Goal: Transaction & Acquisition: Purchase product/service

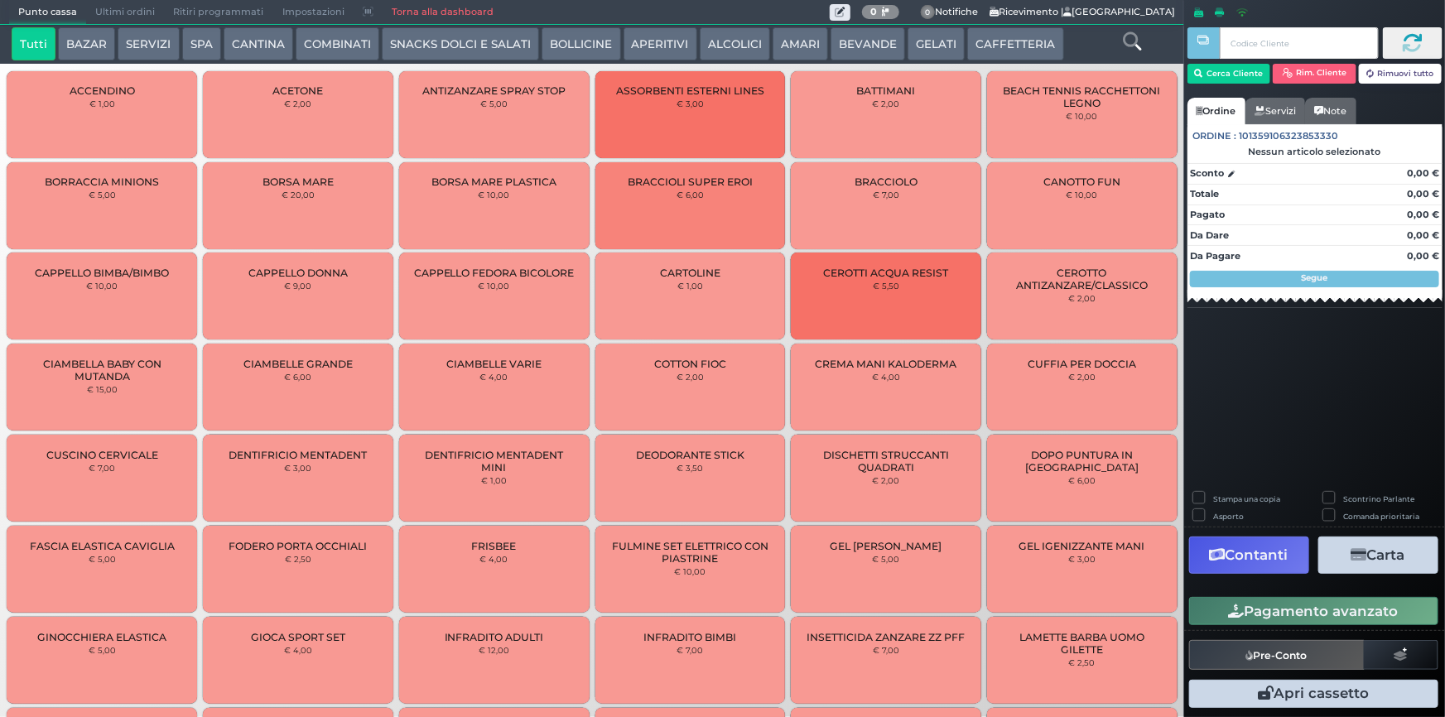
click at [843, 49] on button "BEVANDE" at bounding box center [867, 43] width 75 height 33
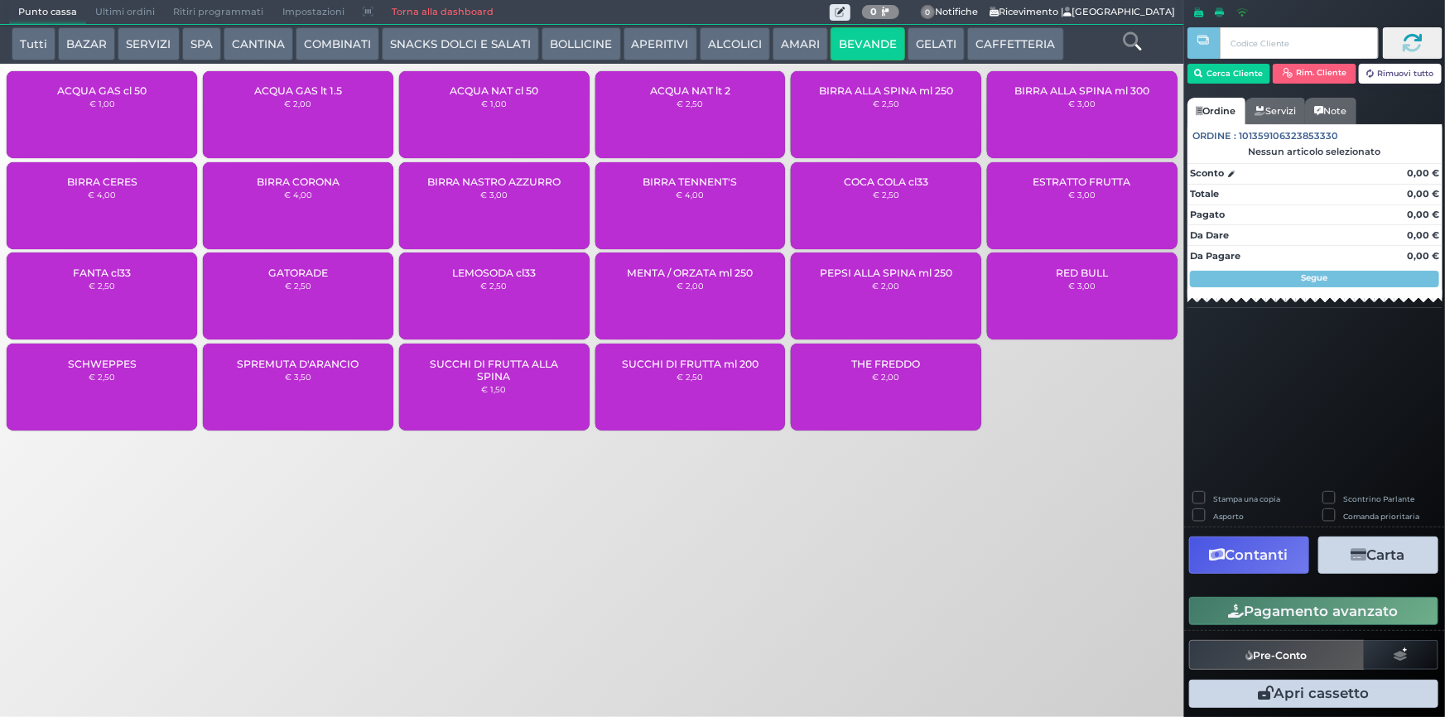
click at [692, 380] on small "€ 2,50" at bounding box center [689, 377] width 26 height 10
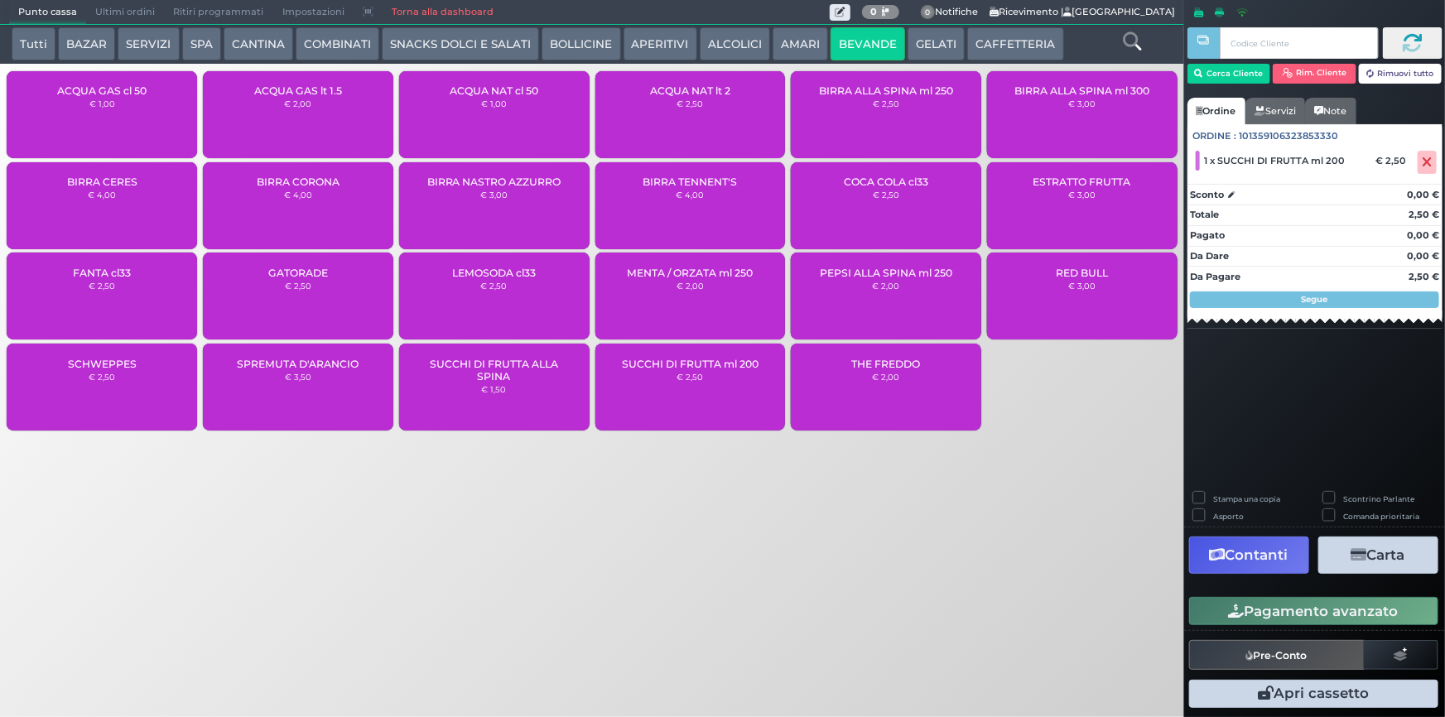
click at [690, 384] on div "SUCCHI DI FRUTTA ml 200 € 2,50" at bounding box center [690, 387] width 190 height 87
click at [514, 123] on div "ACQUA NAT cl 50 € 1,00" at bounding box center [494, 114] width 190 height 87
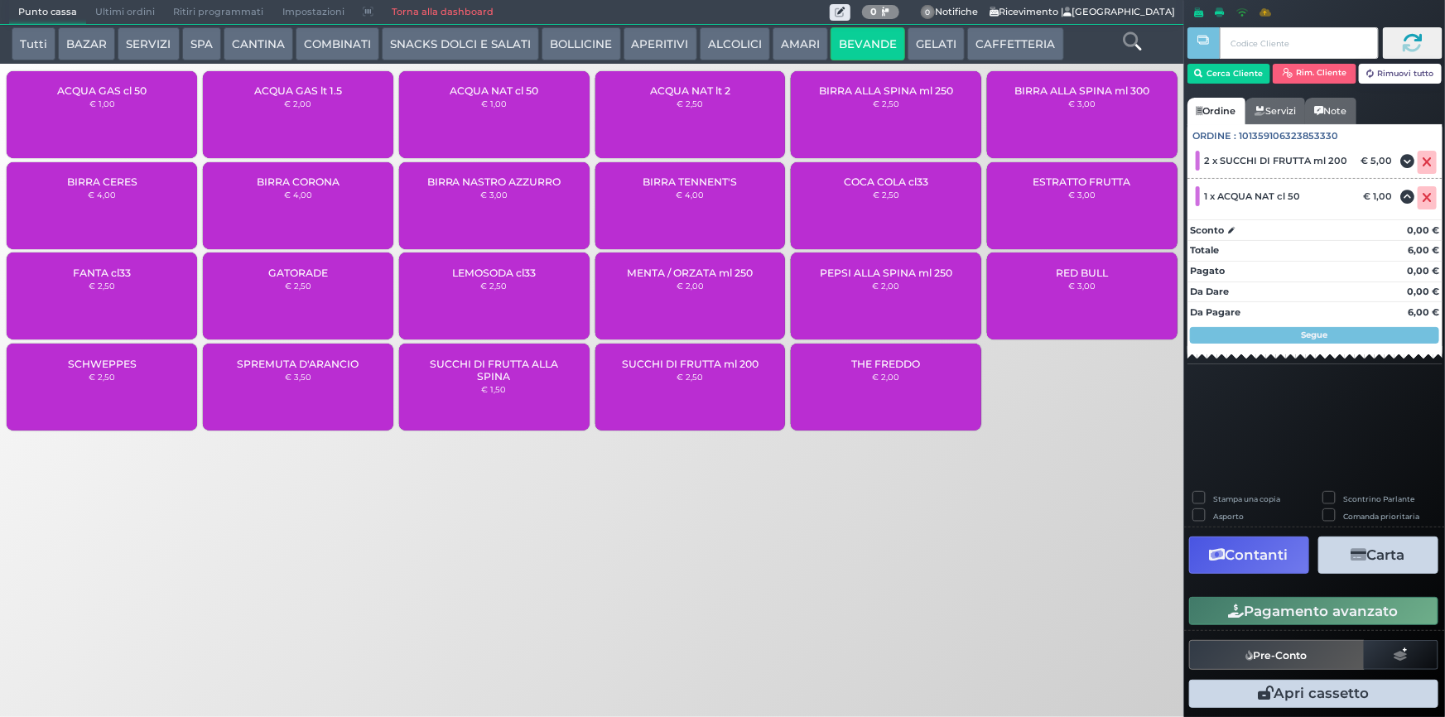
click at [513, 120] on div "ACQUA NAT cl 50 € 1,00" at bounding box center [494, 114] width 190 height 87
click at [710, 383] on div "SUCCHI DI FRUTTA ml 200 € 2,50" at bounding box center [690, 387] width 190 height 87
click at [497, 122] on div "ACQUA NAT cl 50 € 1,00" at bounding box center [494, 114] width 190 height 87
click at [683, 111] on div "ACQUA NAT lt 2 € 2,50" at bounding box center [690, 114] width 190 height 87
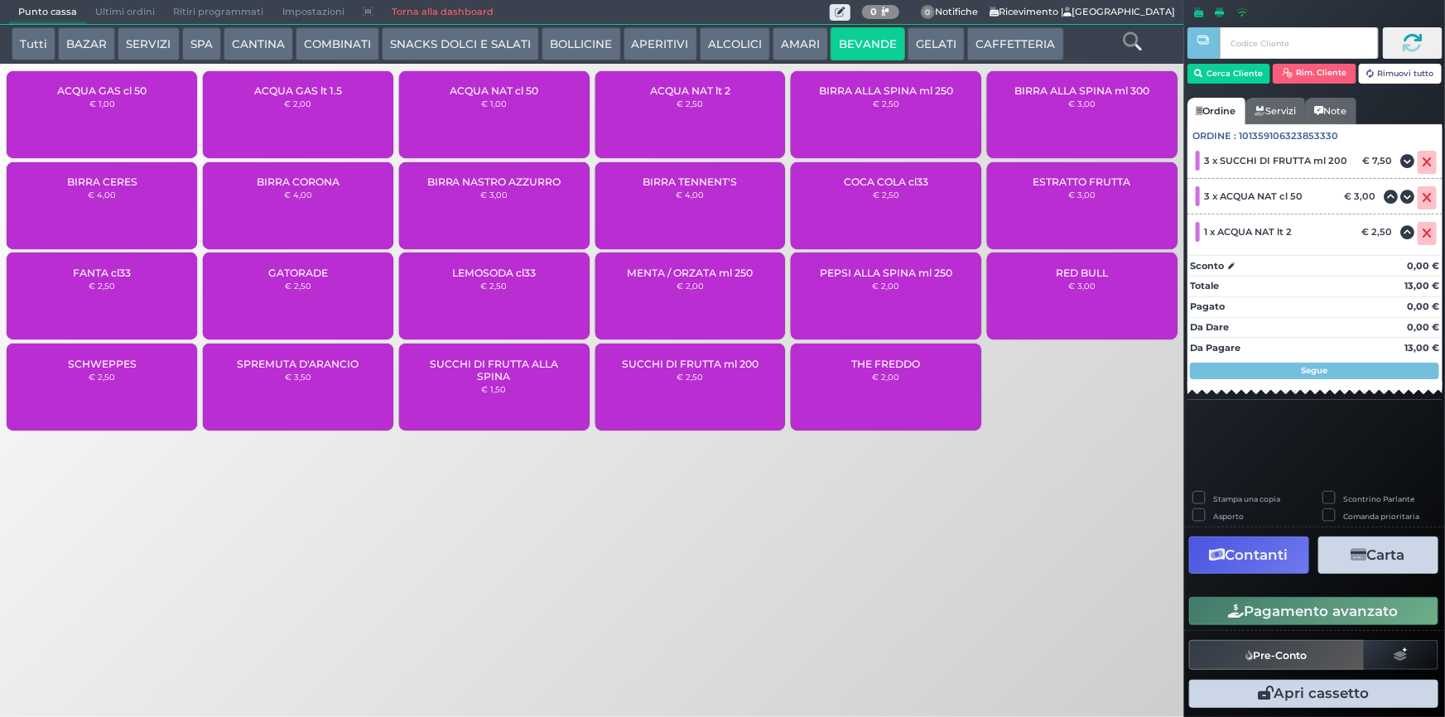
click at [707, 389] on div "SUCCHI DI FRUTTA ml 200 € 2,50" at bounding box center [690, 387] width 190 height 87
click at [508, 103] on div "ACQUA NAT cl 50 € 1,00" at bounding box center [494, 114] width 190 height 87
click at [702, 392] on div "SUCCHI DI FRUTTA ml 200 € 2,50" at bounding box center [690, 387] width 190 height 87
click at [512, 97] on div "ACQUA NAT cl 50 € 1,00" at bounding box center [494, 114] width 190 height 87
click at [927, 44] on button "GELATI" at bounding box center [935, 43] width 57 height 33
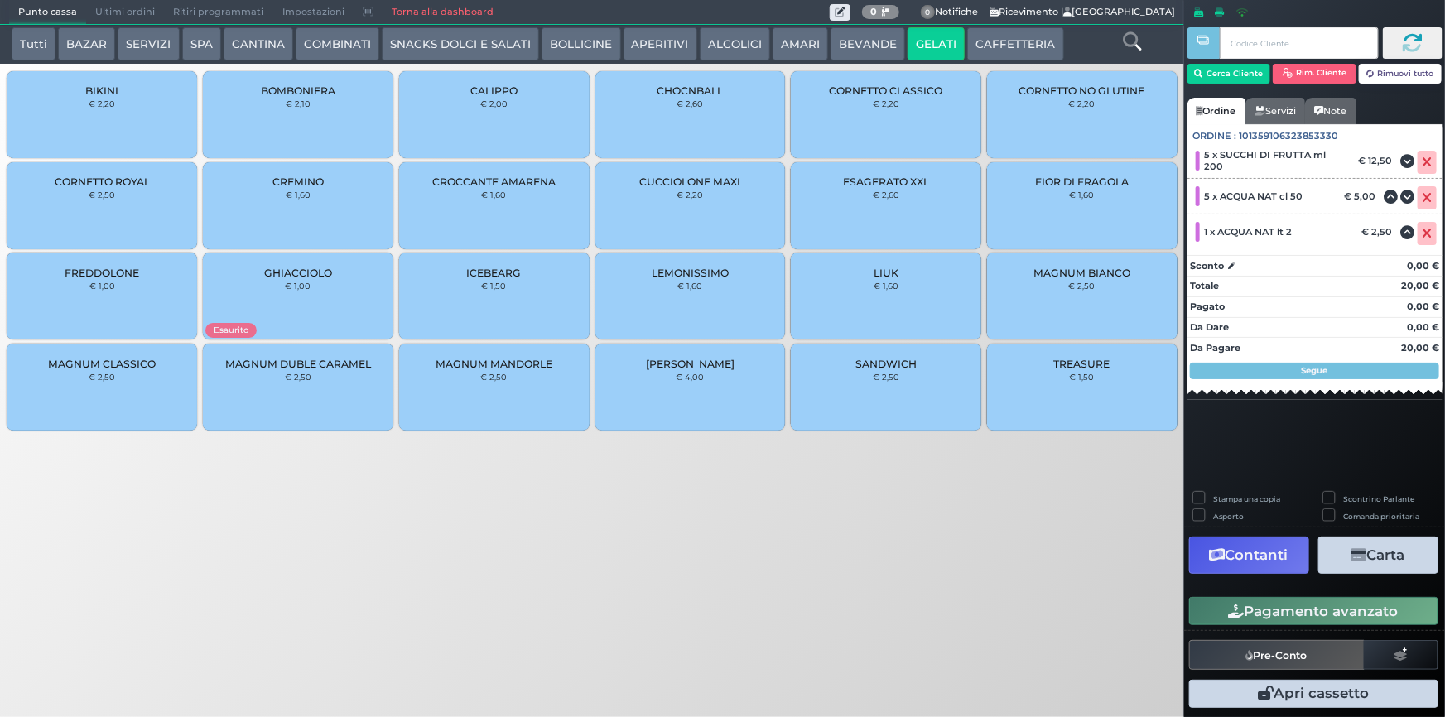
click at [291, 208] on div "CREMINO € 1,60" at bounding box center [298, 205] width 190 height 87
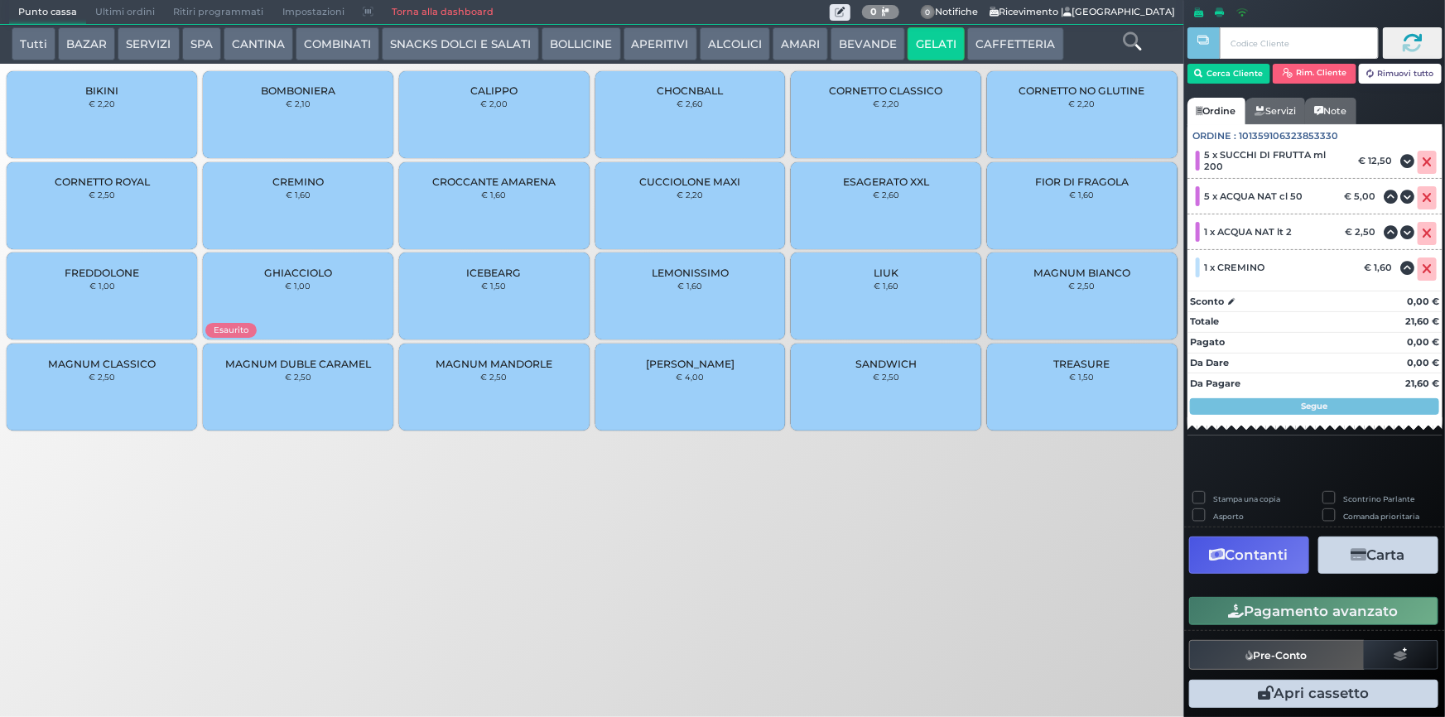
click at [298, 214] on div "CREMINO € 1,60" at bounding box center [298, 205] width 190 height 87
click at [133, 46] on button "SERVIZI" at bounding box center [148, 43] width 61 height 33
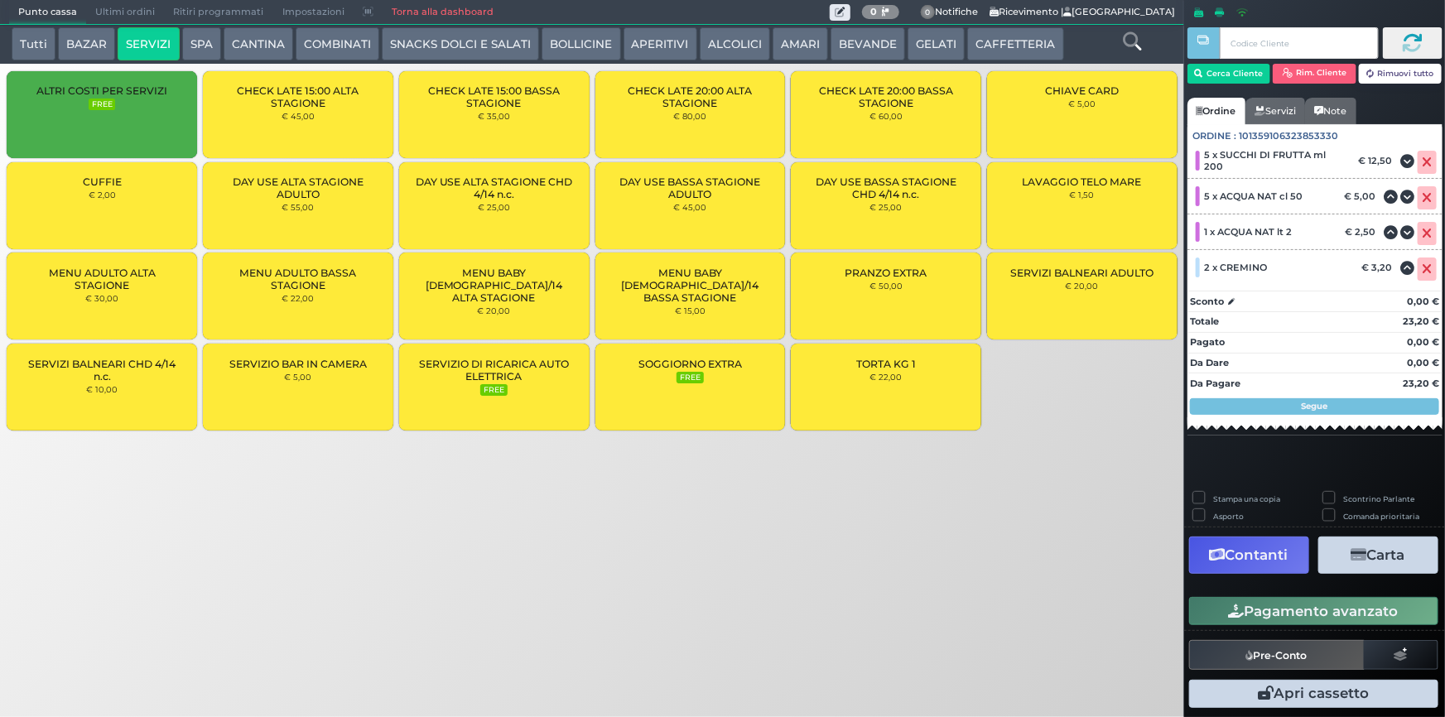
click at [63, 190] on div "CUFFIE € 2,00" at bounding box center [102, 205] width 190 height 87
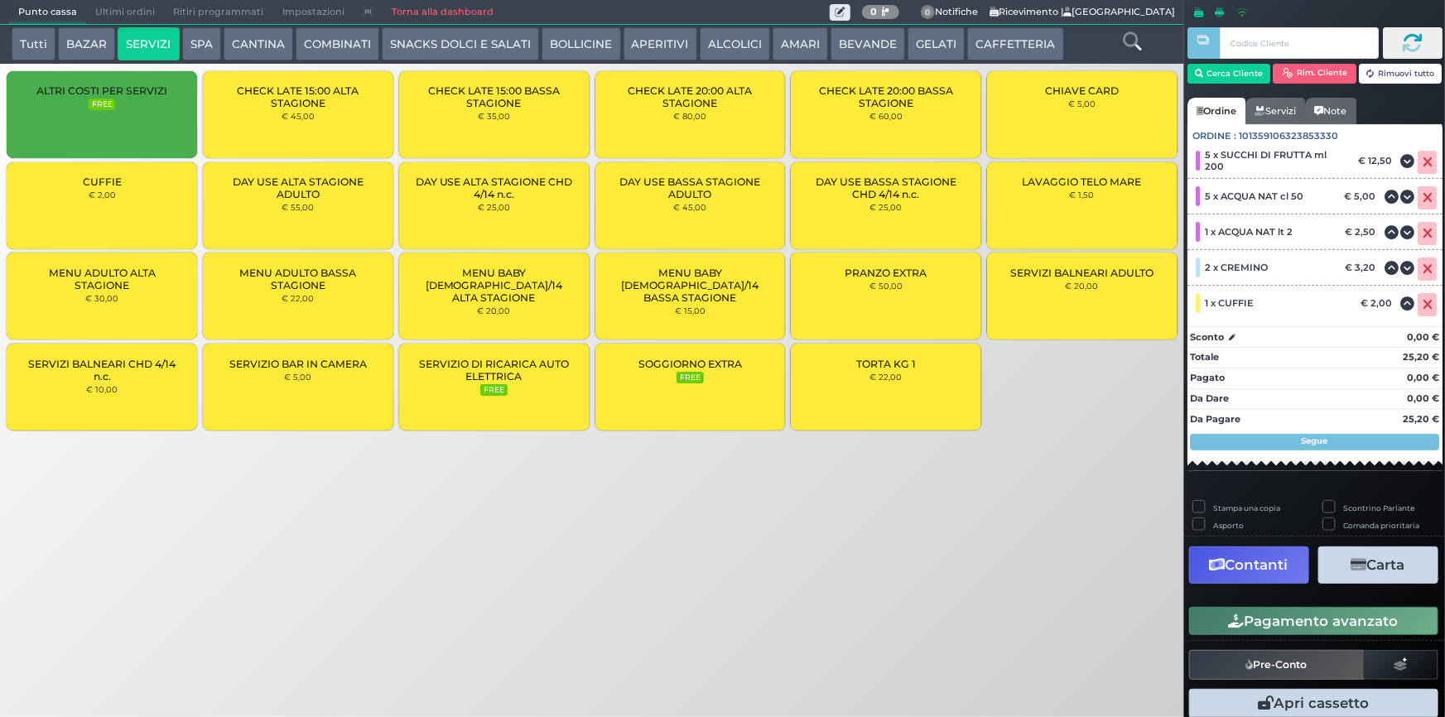
click at [1213, 505] on label "Stampa una copia" at bounding box center [1246, 508] width 67 height 11
checkbox input "true"
click at [1027, 51] on button "CAFFETTERIA" at bounding box center [1015, 43] width 96 height 33
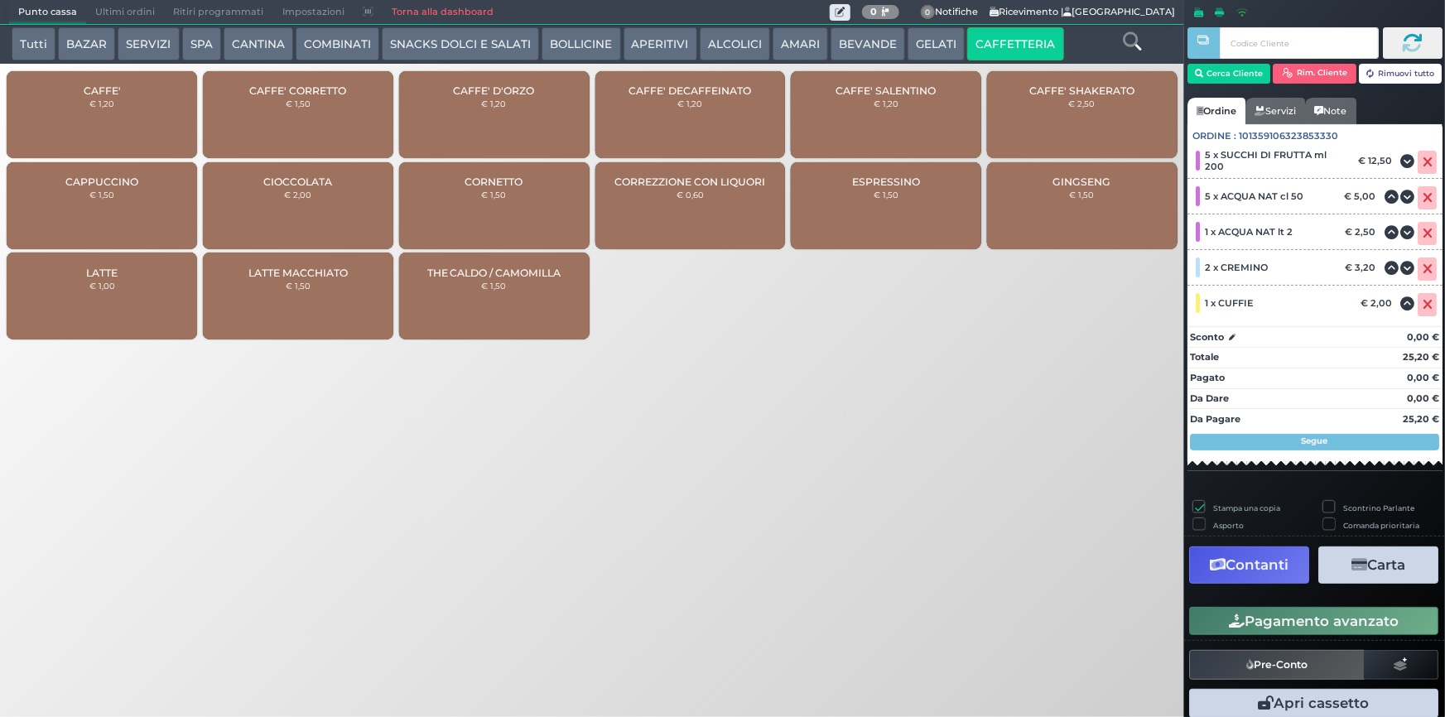
click at [938, 42] on button "GELATI" at bounding box center [935, 43] width 57 height 33
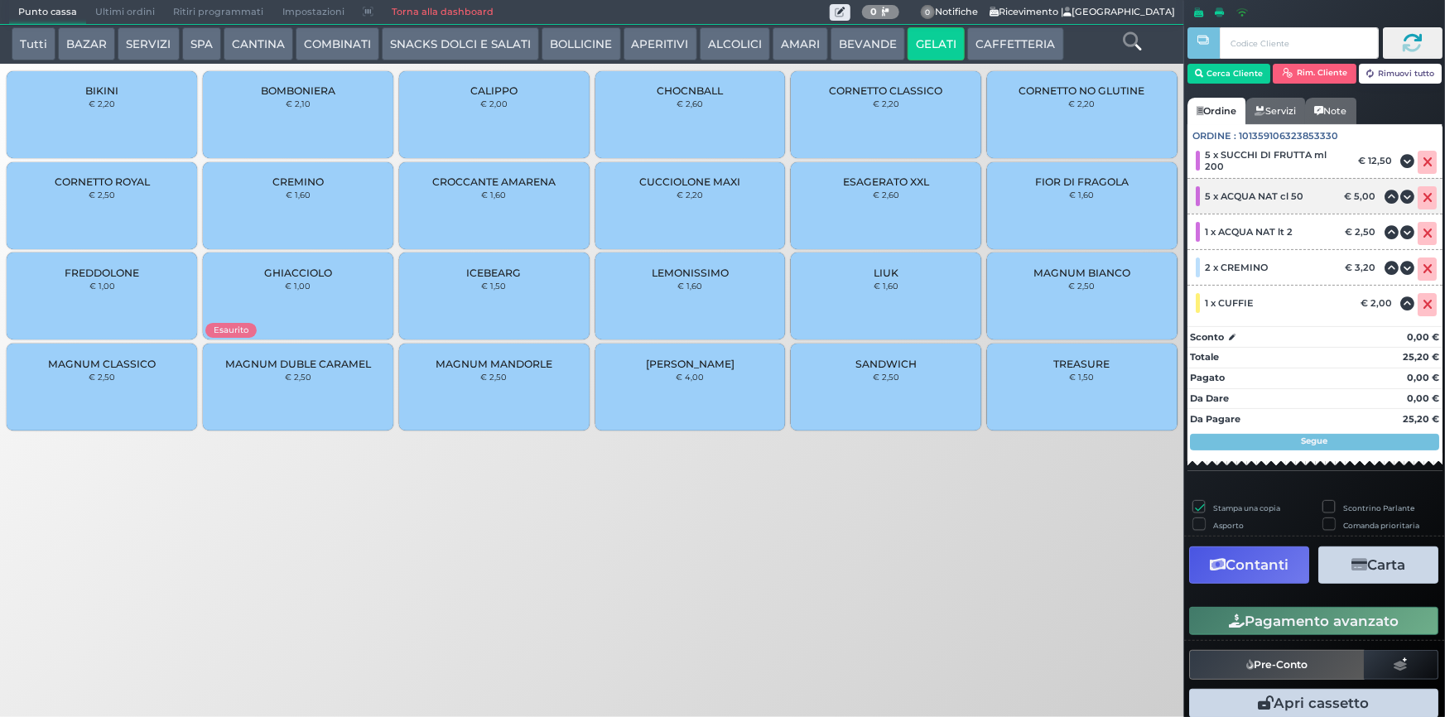
click at [1401, 198] on icon at bounding box center [1408, 197] width 14 height 1
click at [1268, 219] on div "5 x ACQUA NAT cl 50 € 5,00" at bounding box center [1314, 232] width 255 height 36
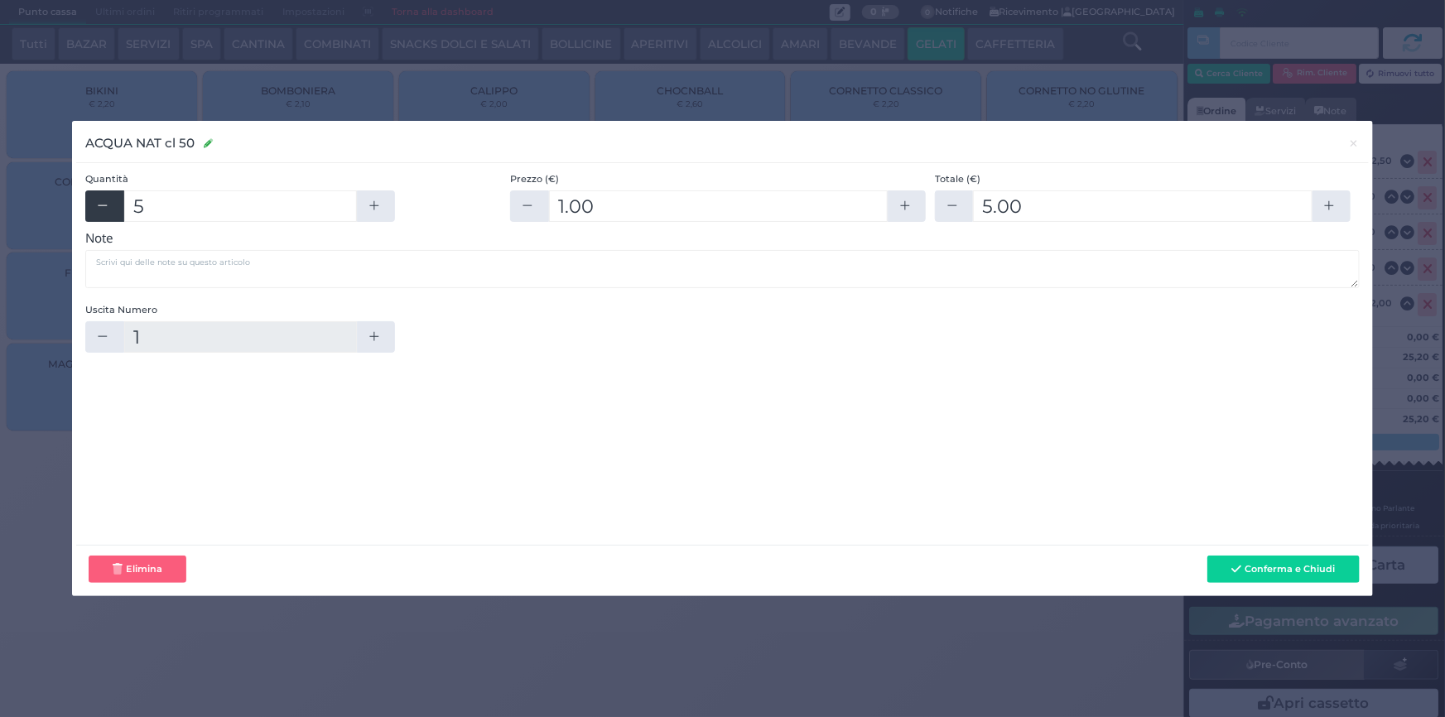
click at [103, 208] on icon "button" at bounding box center [102, 206] width 13 height 13
type input "4"
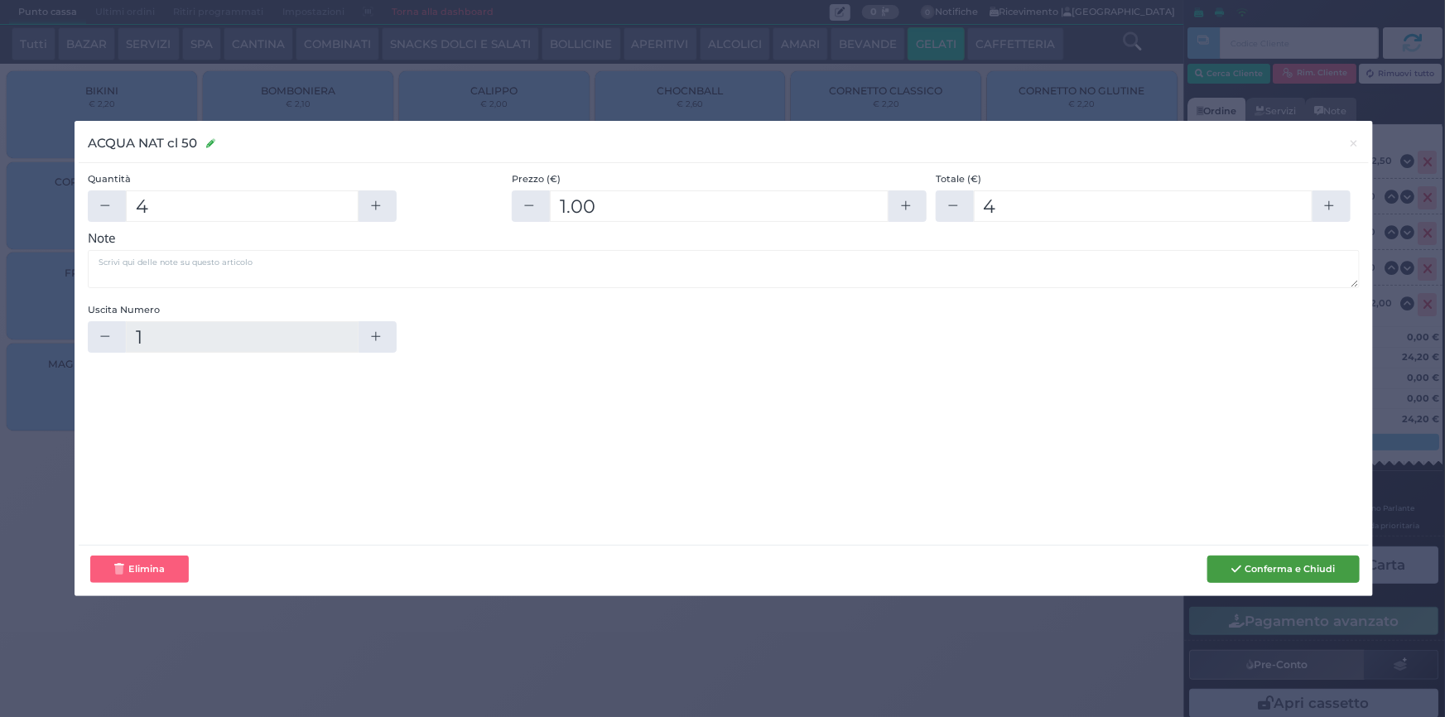
click at [1254, 566] on button "Conferma e Chiudi" at bounding box center [1283, 570] width 152 height 28
